Goal: Transaction & Acquisition: Download file/media

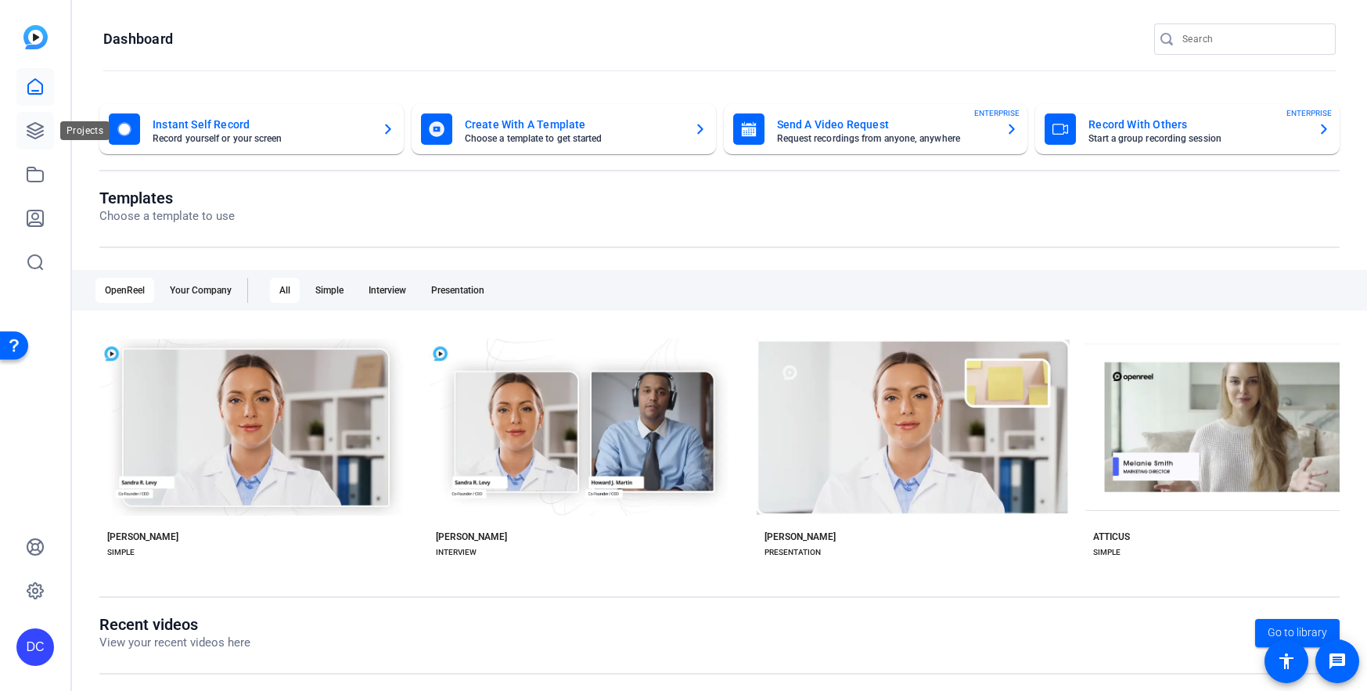
click at [34, 126] on icon at bounding box center [35, 130] width 19 height 19
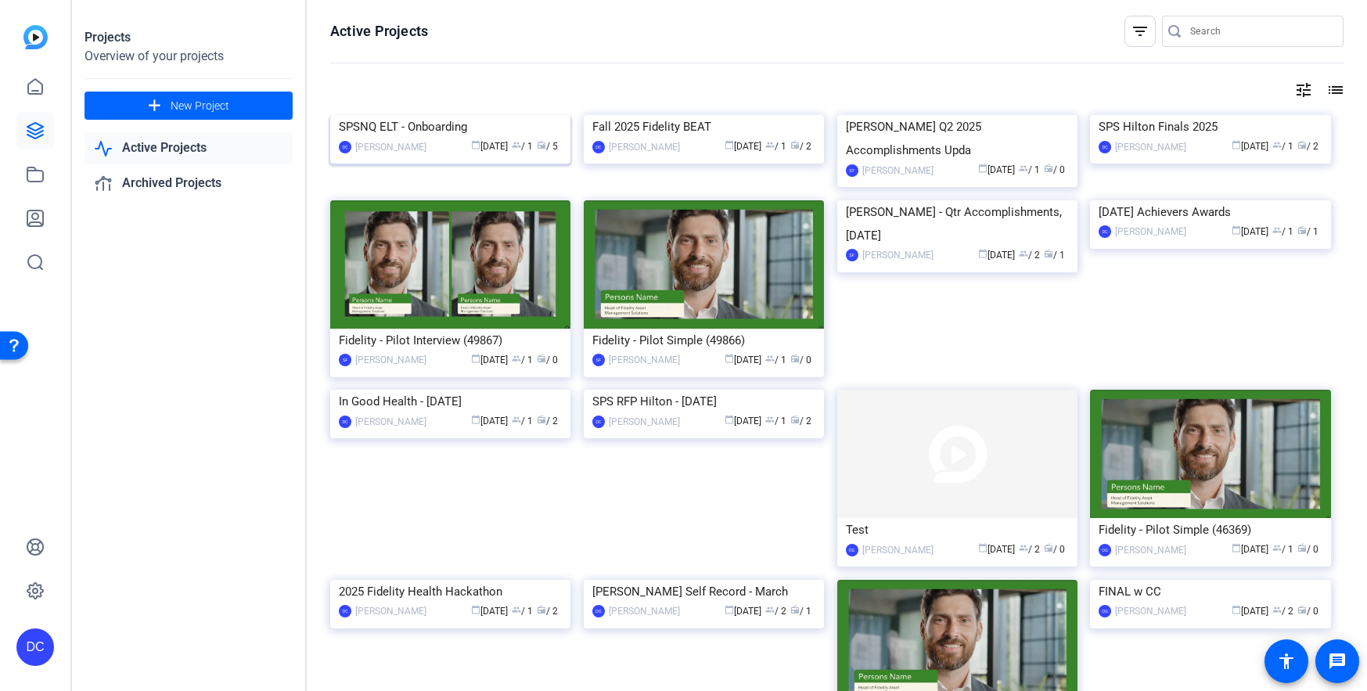
click at [455, 115] on img at bounding box center [450, 115] width 240 height 0
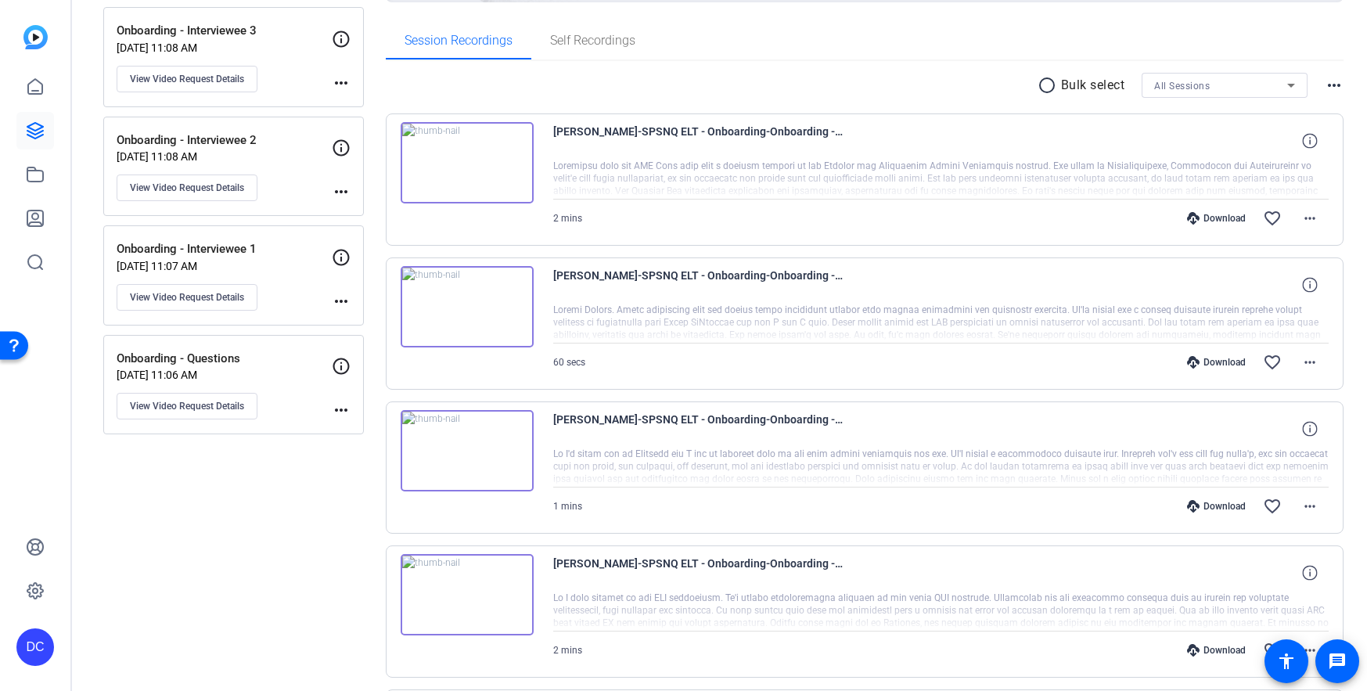
scroll to position [235, 0]
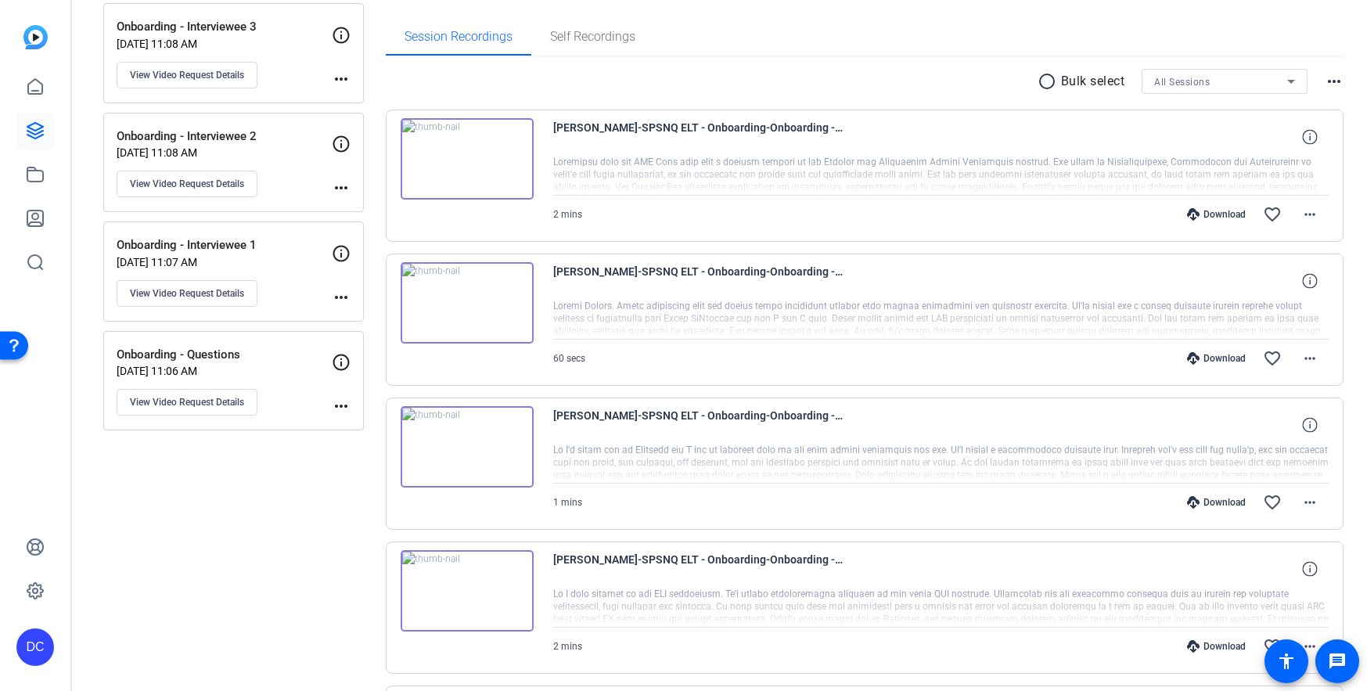
click at [1038, 79] on mat-icon "radio_button_unchecked" at bounding box center [1049, 81] width 23 height 19
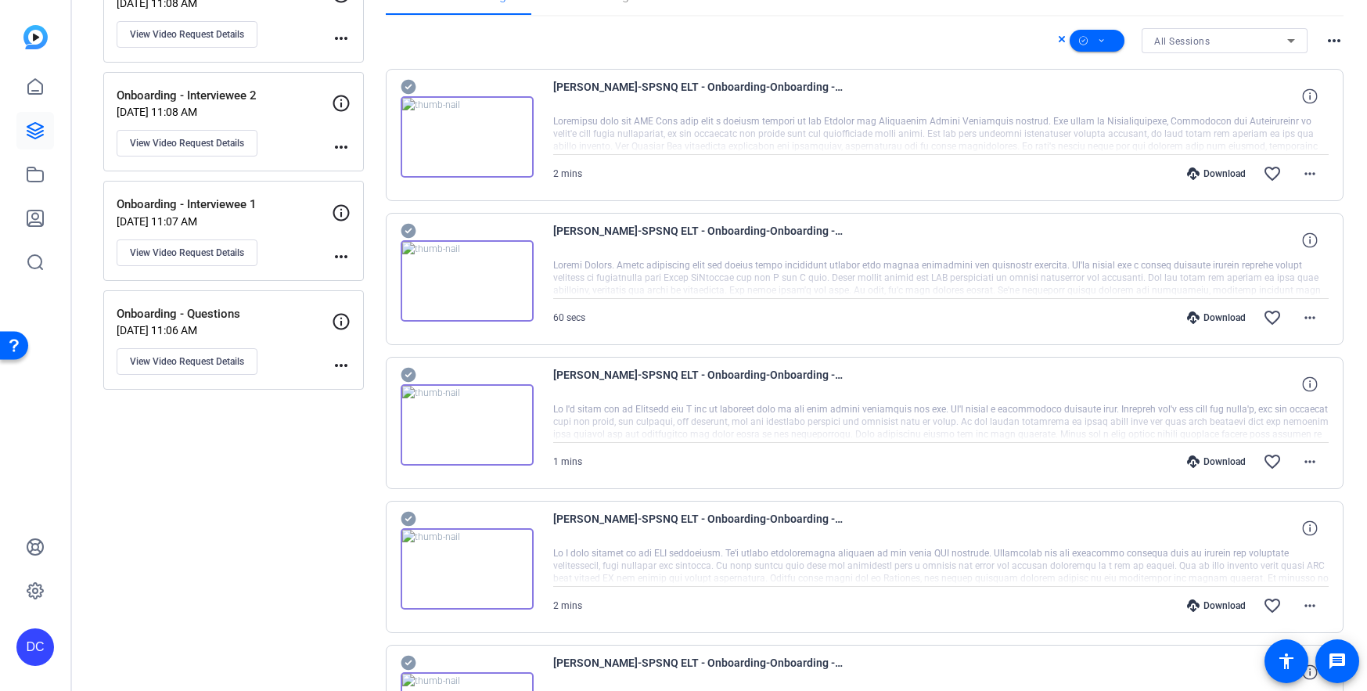
scroll to position [275, 0]
click at [1304, 174] on mat-icon "more_horiz" at bounding box center [1310, 174] width 19 height 19
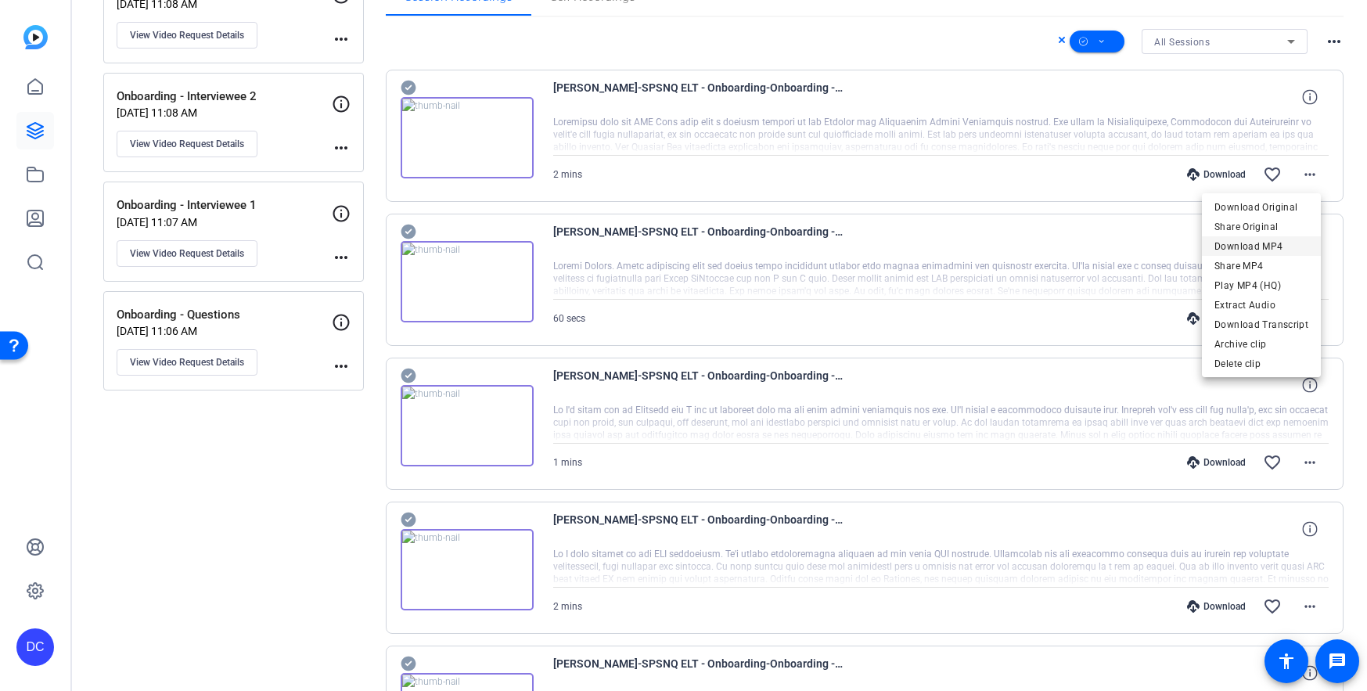
click at [1294, 243] on span "Download MP4" at bounding box center [1262, 246] width 94 height 19
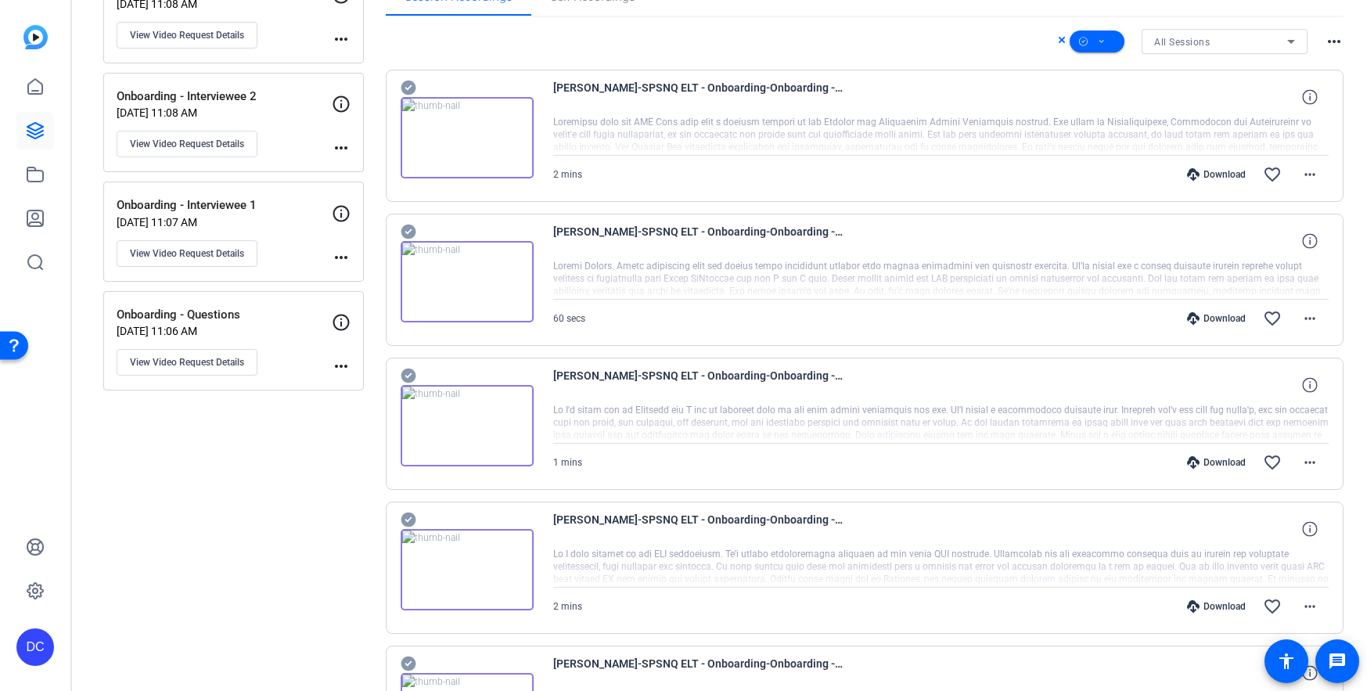
click at [1347, 52] on div "Sessions Scripts Sessions more_horiz Onboarding - Interviewee 3 [DATE] 11:08 AM…" at bounding box center [719, 333] width 1295 height 1028
click at [1328, 47] on mat-icon "more_horiz" at bounding box center [1334, 41] width 19 height 19
click at [1351, 155] on div at bounding box center [683, 345] width 1367 height 691
click at [1306, 325] on mat-icon "more_horiz" at bounding box center [1310, 318] width 19 height 19
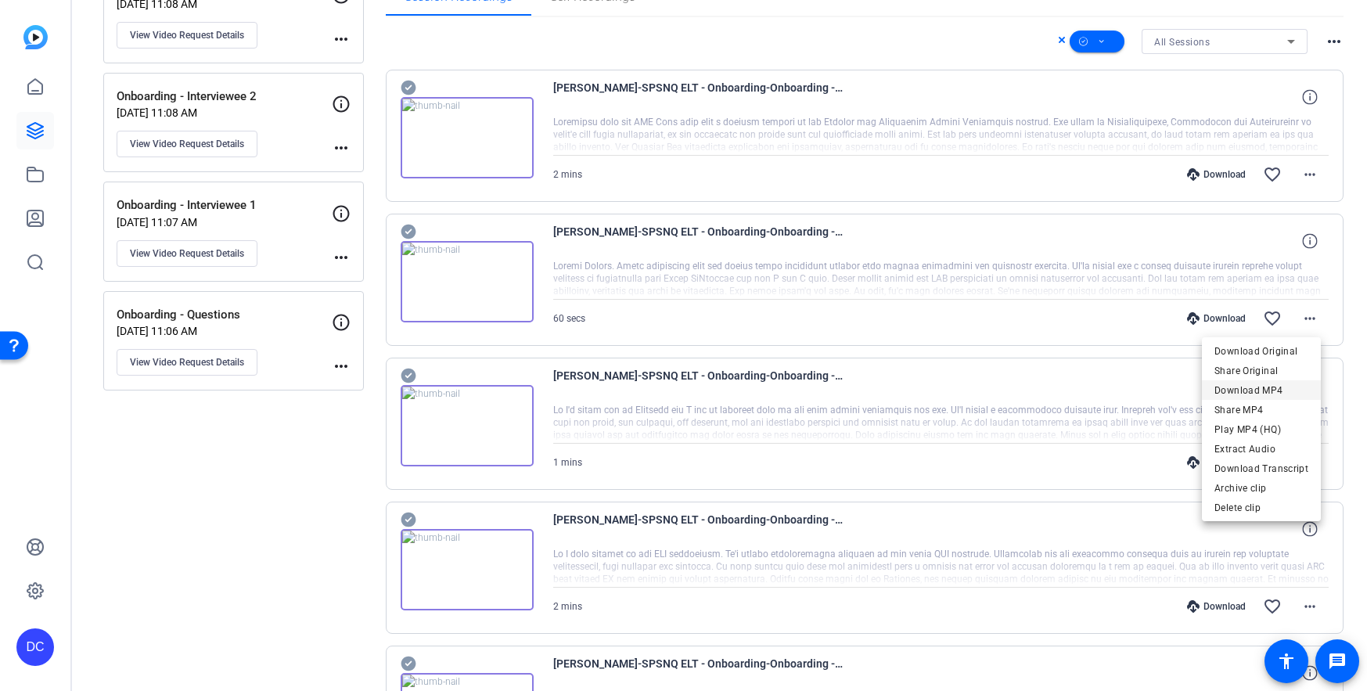
click at [1262, 388] on span "Download MP4" at bounding box center [1262, 390] width 94 height 19
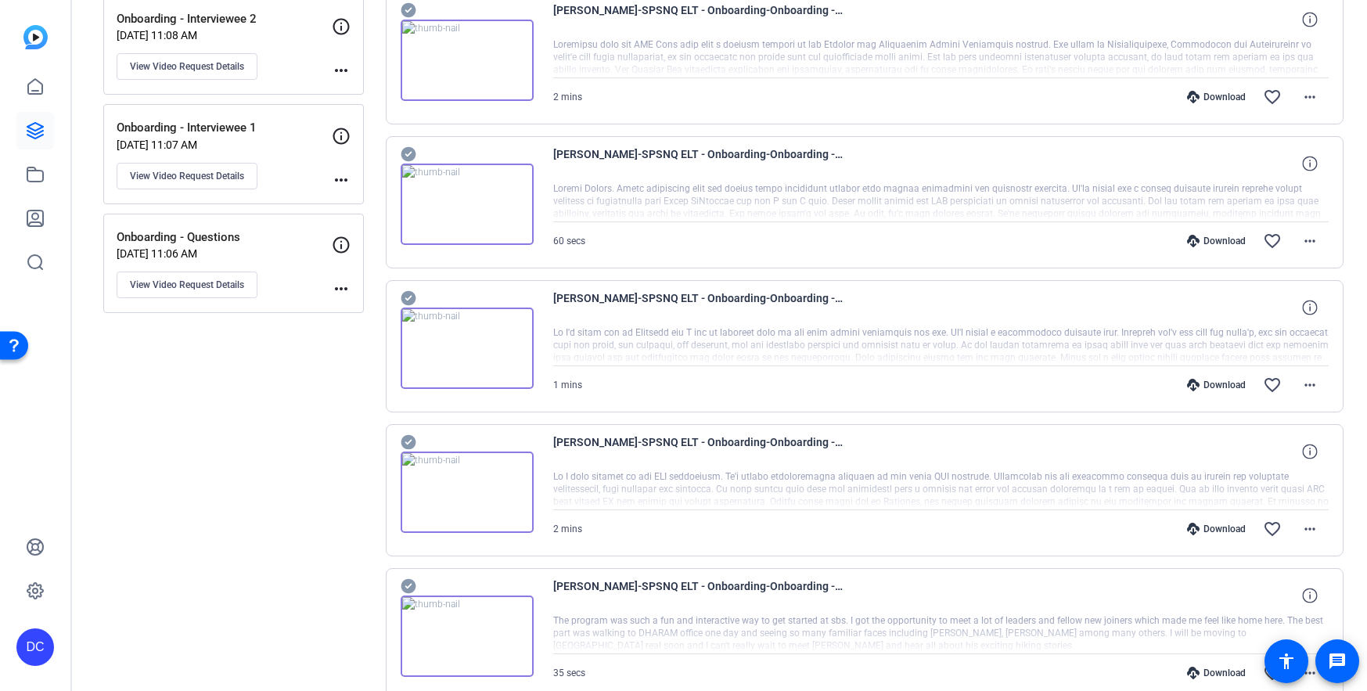
scroll to position [353, 0]
